Goal: Task Accomplishment & Management: Manage account settings

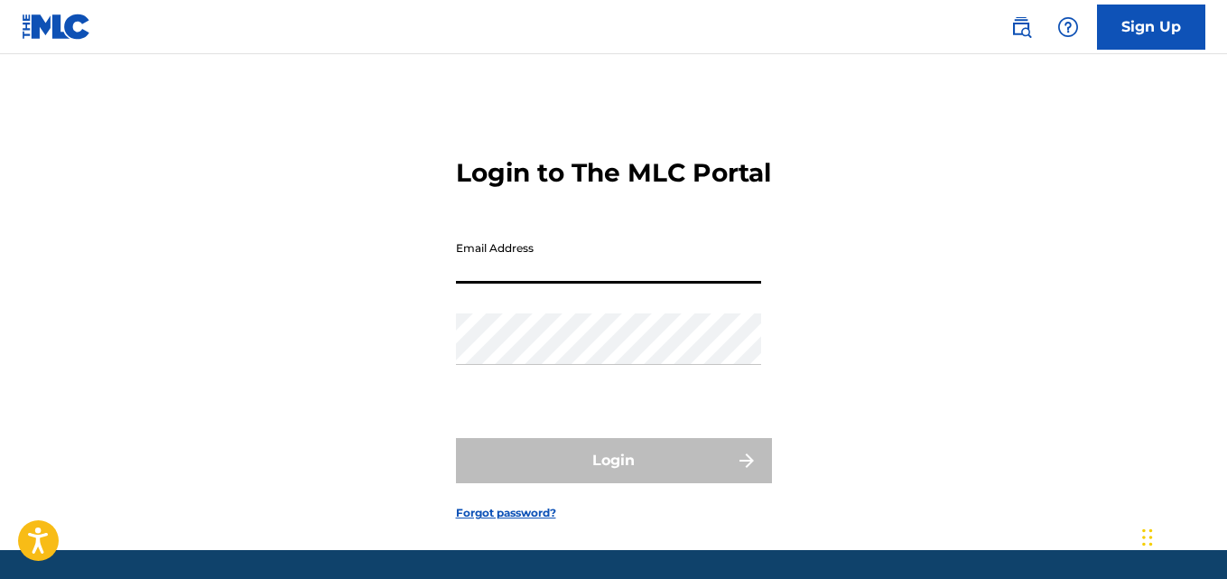
click at [680, 280] on input "Email Address" at bounding box center [608, 257] width 305 height 51
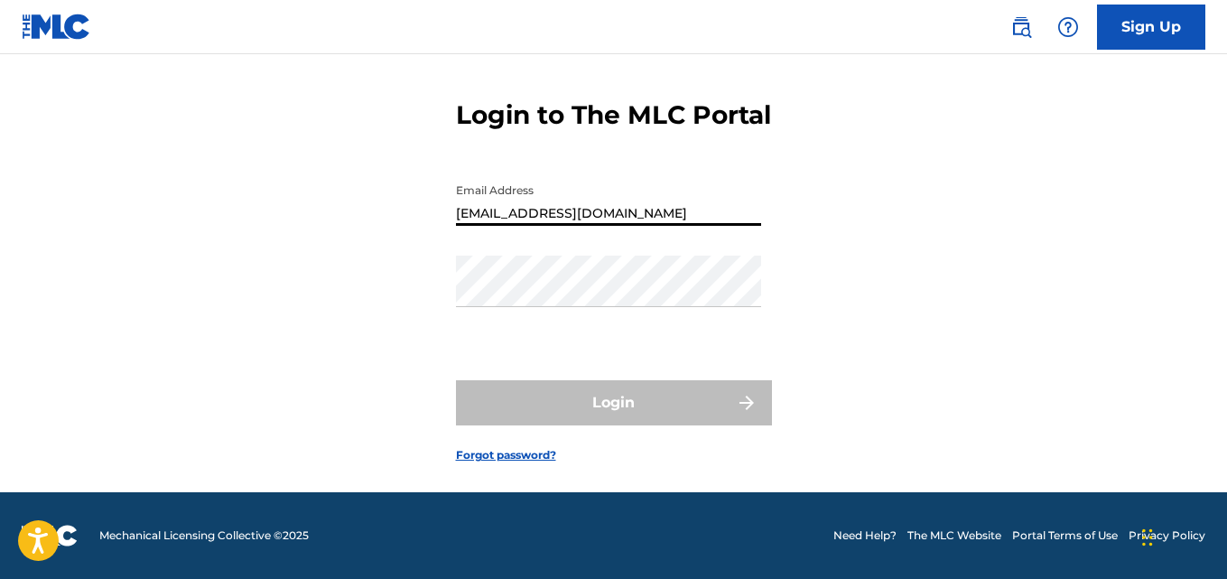
scroll to position [89, 0]
type input "m"
type input "[EMAIL_ADDRESS][DOMAIN_NAME]"
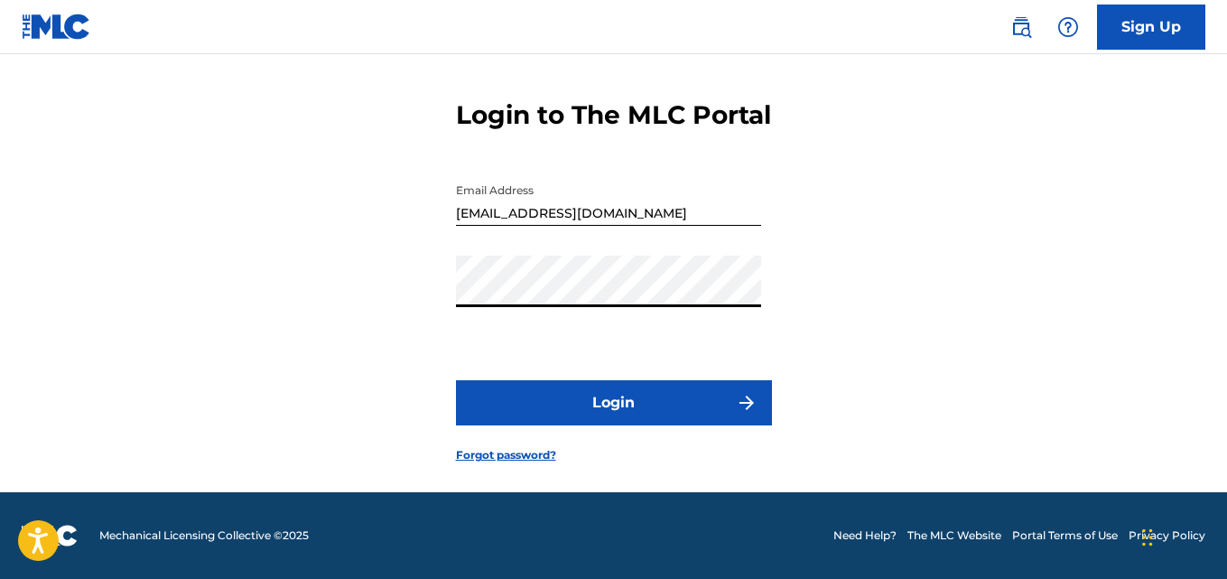
click at [669, 403] on button "Login" at bounding box center [614, 402] width 316 height 45
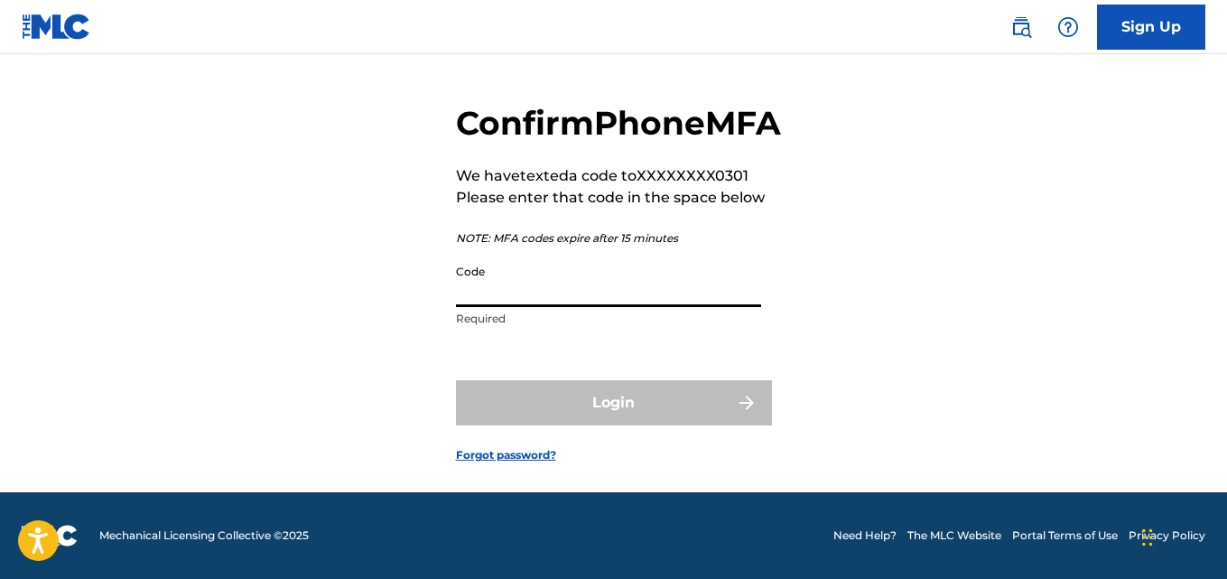
click at [577, 301] on input "Code" at bounding box center [608, 281] width 305 height 51
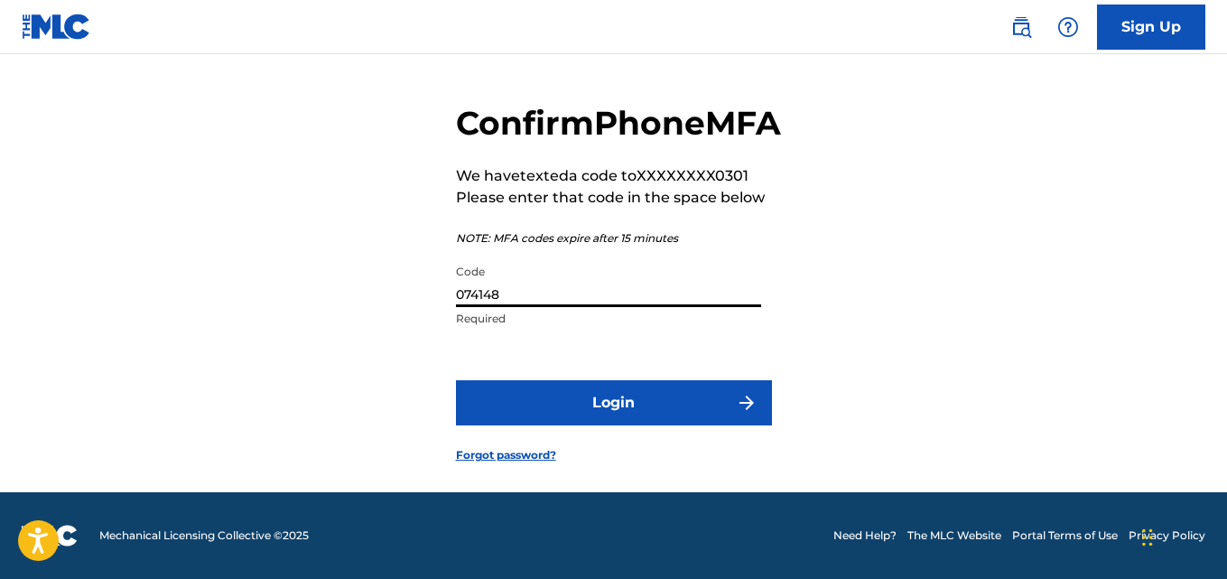
type input "074148"
click at [584, 411] on button "Login" at bounding box center [614, 402] width 316 height 45
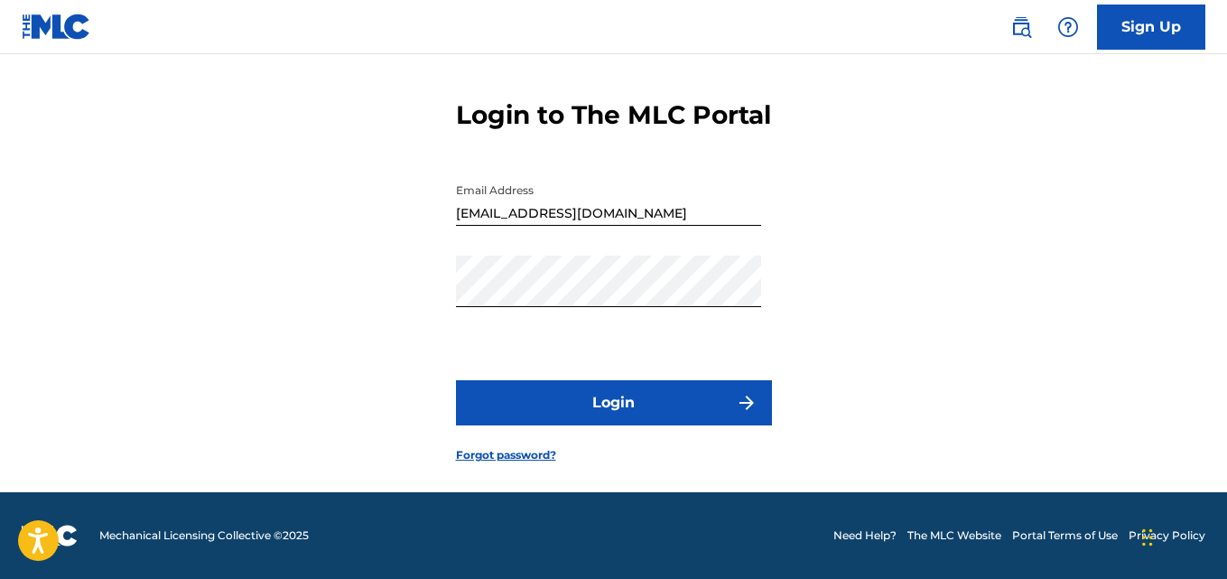
click at [584, 411] on button "Login" at bounding box center [614, 402] width 316 height 45
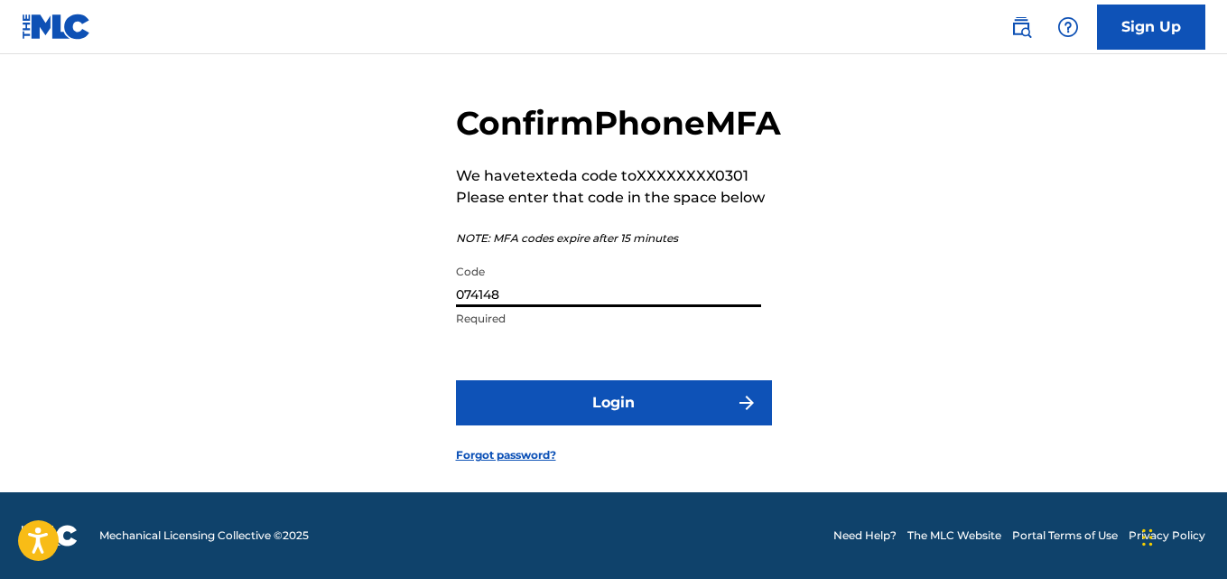
click at [694, 300] on input "074148" at bounding box center [608, 281] width 305 height 51
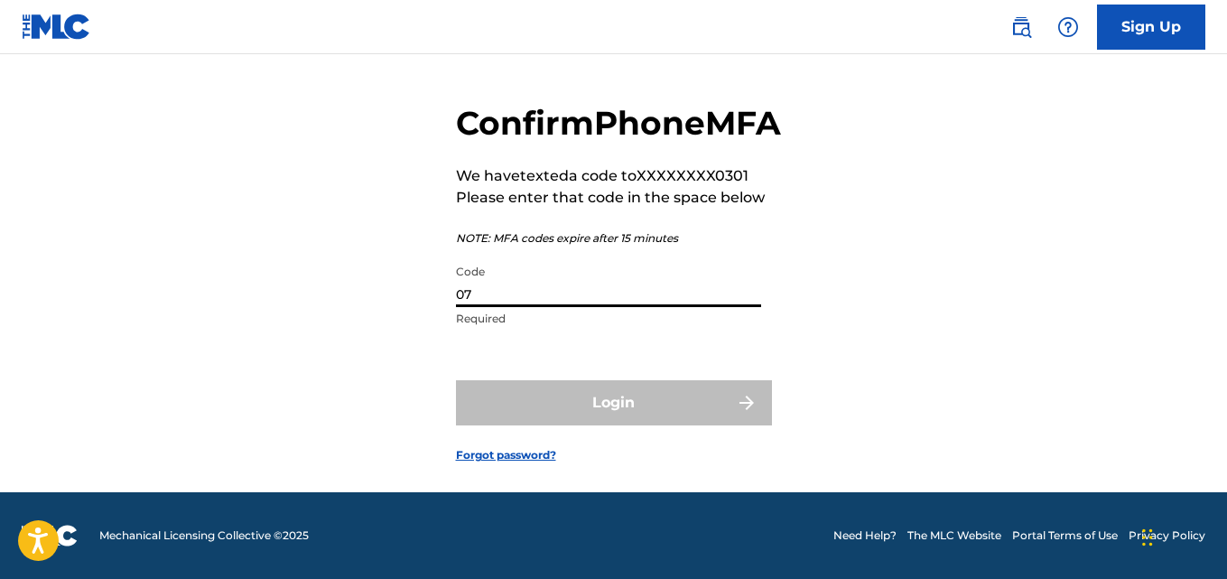
type input "0"
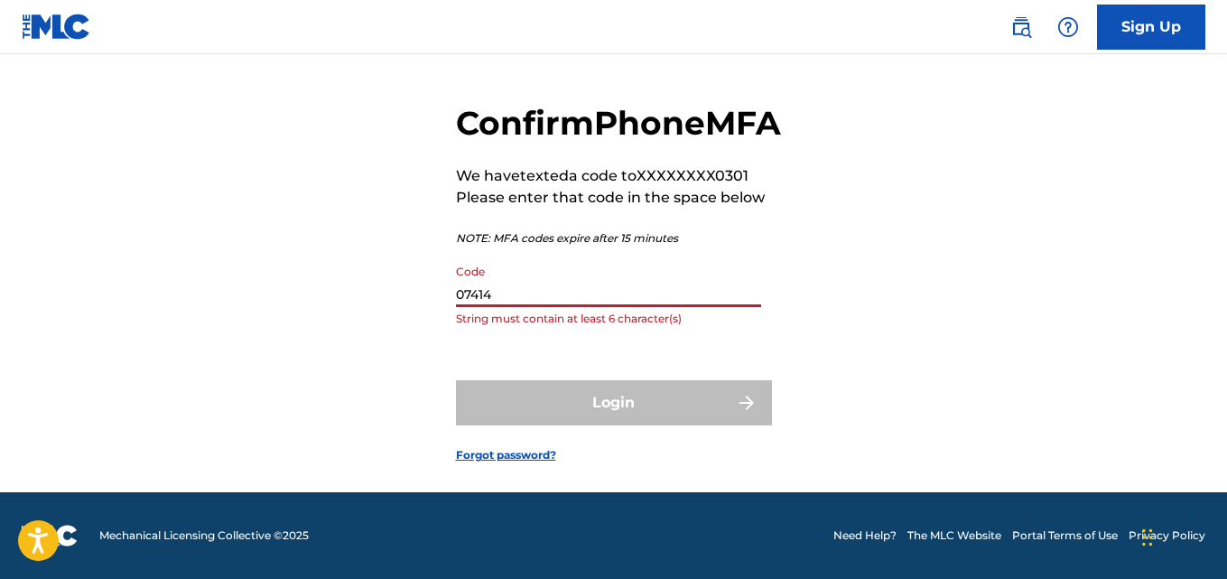
type input "074148"
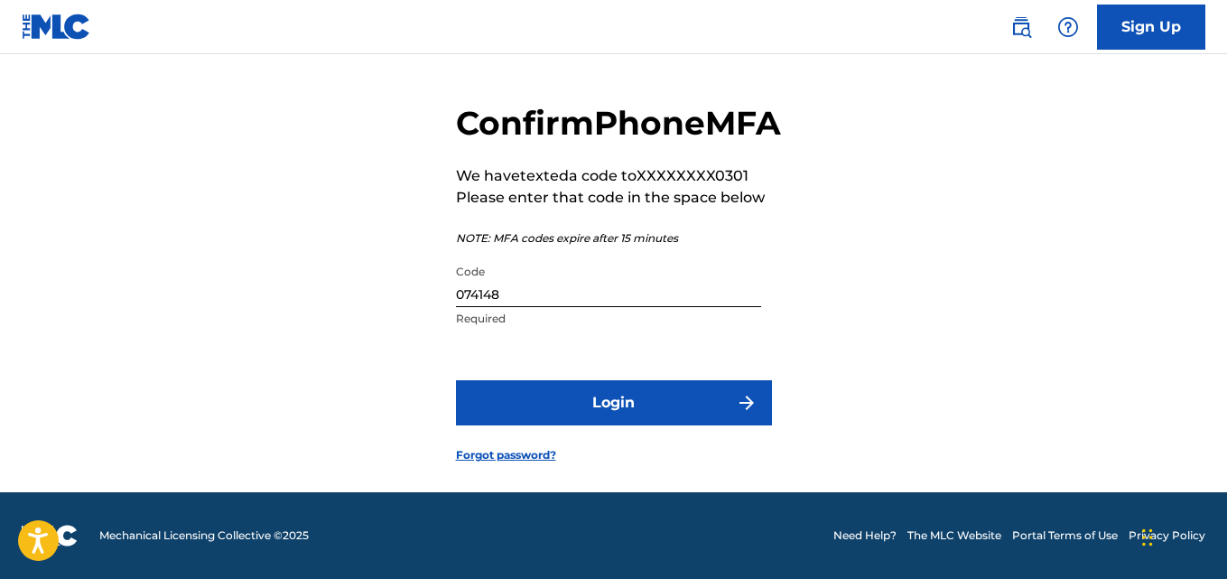
click at [606, 412] on button "Login" at bounding box center [614, 402] width 316 height 45
